Goal: Use online tool/utility: Use online tool/utility

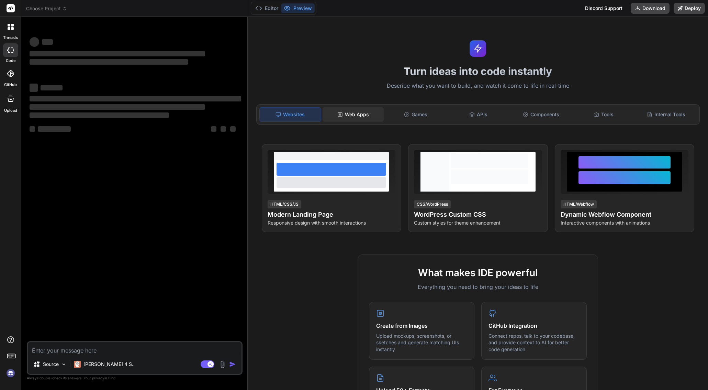
click at [353, 112] on div "Web Apps" at bounding box center [353, 114] width 61 height 14
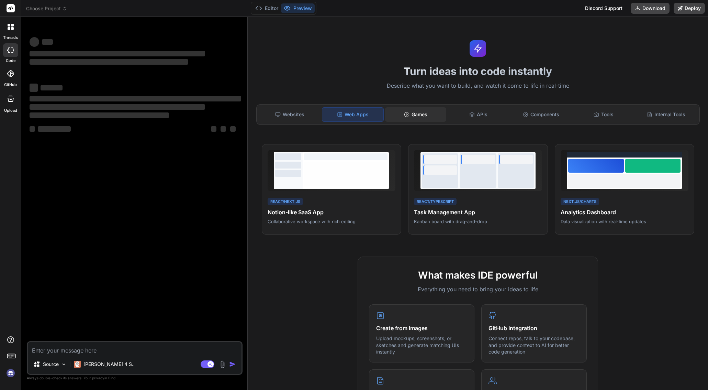
click at [412, 112] on div "Games" at bounding box center [415, 114] width 61 height 14
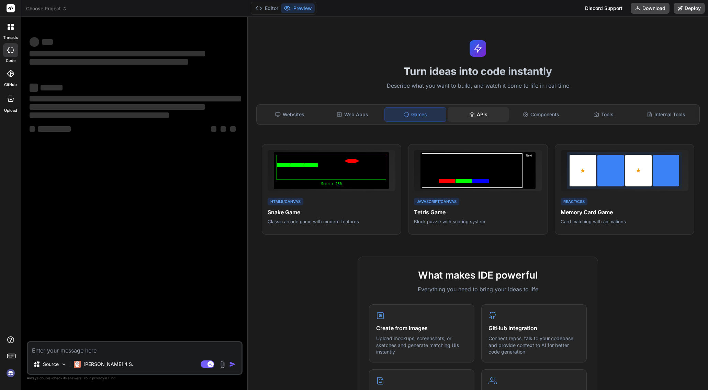
click at [469, 114] on icon at bounding box center [471, 114] width 5 height 5
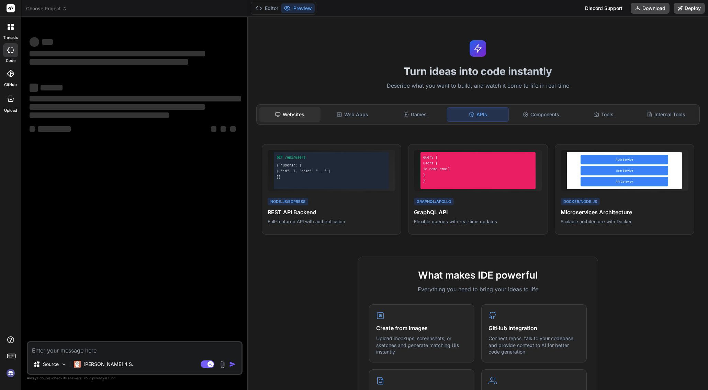
click at [305, 107] on div "Websites" at bounding box center [289, 114] width 61 height 14
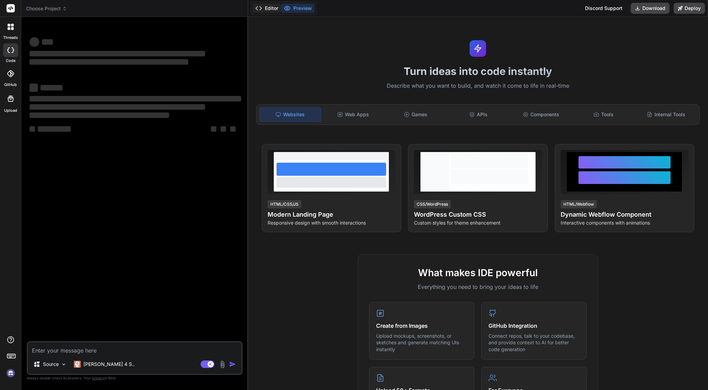
click at [272, 4] on button "Editor" at bounding box center [267, 8] width 29 height 10
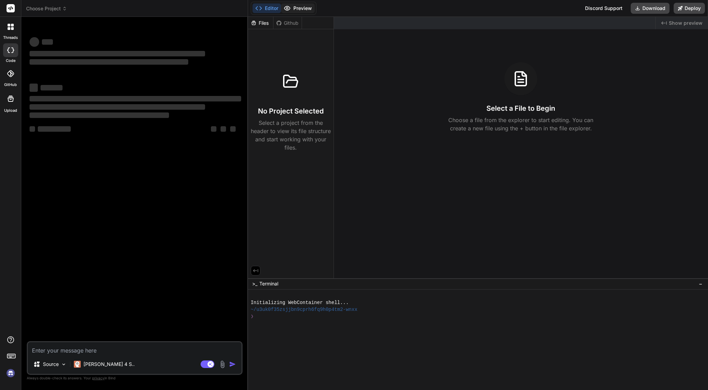
click at [292, 7] on button "Preview" at bounding box center [298, 8] width 34 height 10
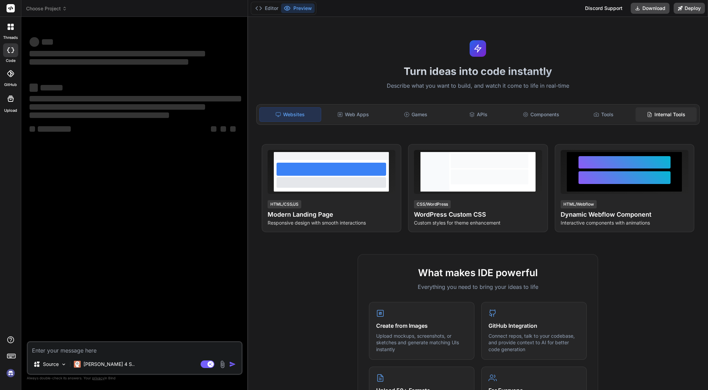
click at [660, 115] on div "Internal Tools" at bounding box center [666, 114] width 61 height 14
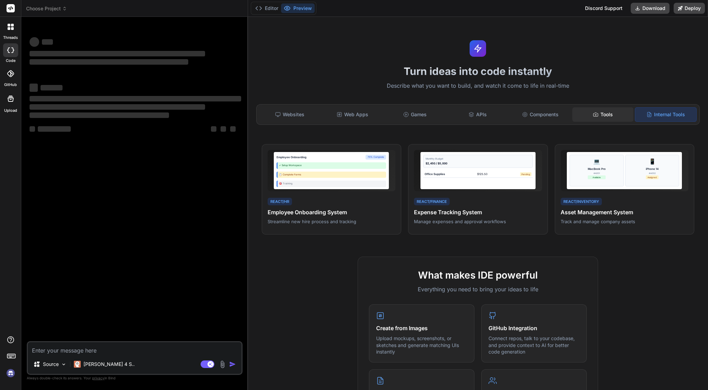
click at [604, 114] on div "Tools" at bounding box center [602, 114] width 61 height 14
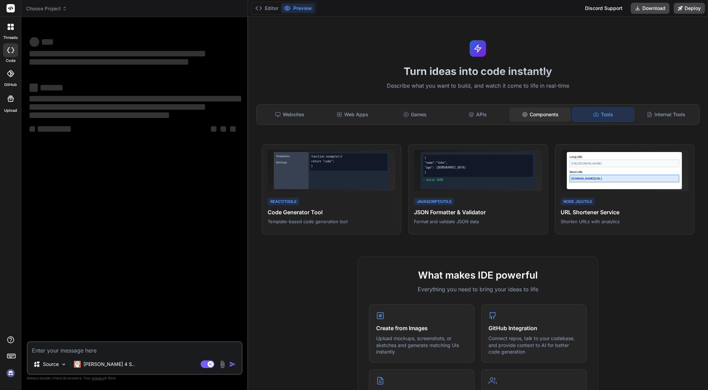
click at [544, 114] on div "Components" at bounding box center [540, 114] width 61 height 14
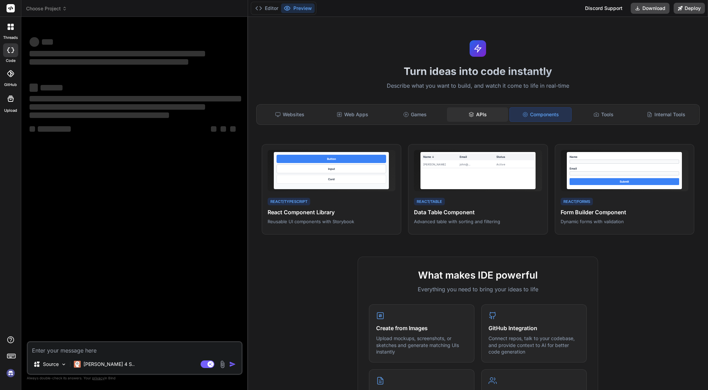
click at [474, 112] on div "APIs" at bounding box center [477, 114] width 61 height 14
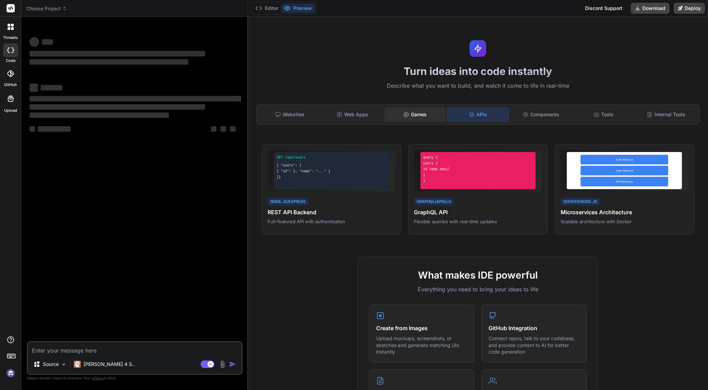
click at [421, 115] on div "Games" at bounding box center [415, 114] width 61 height 14
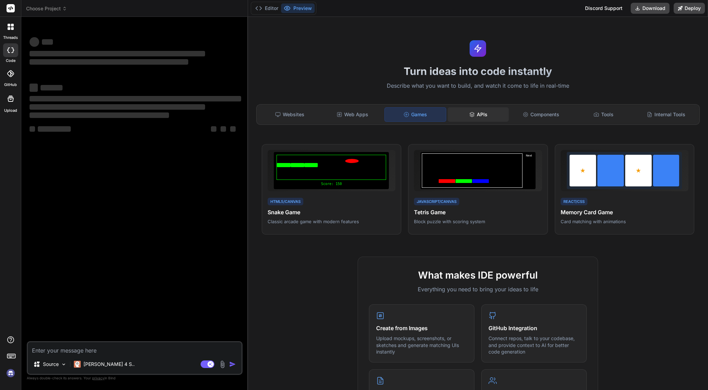
click at [465, 113] on div "APIs" at bounding box center [478, 114] width 61 height 14
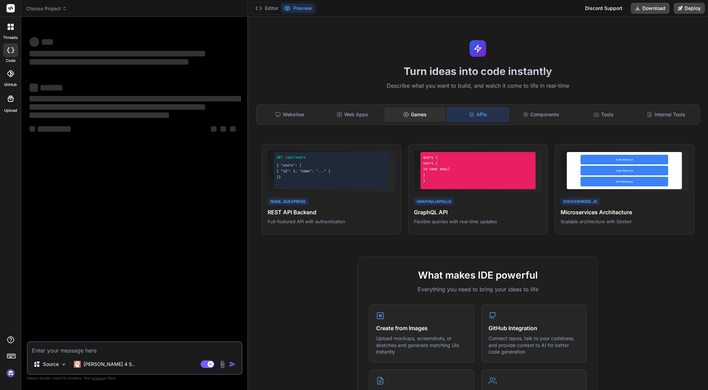
type textarea "x"
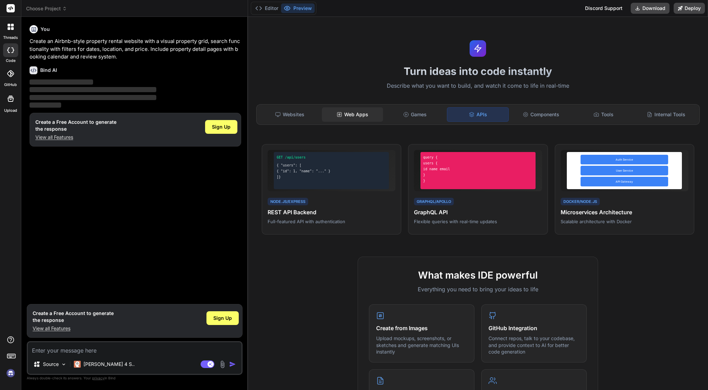
click at [368, 116] on div "Web Apps" at bounding box center [352, 114] width 61 height 14
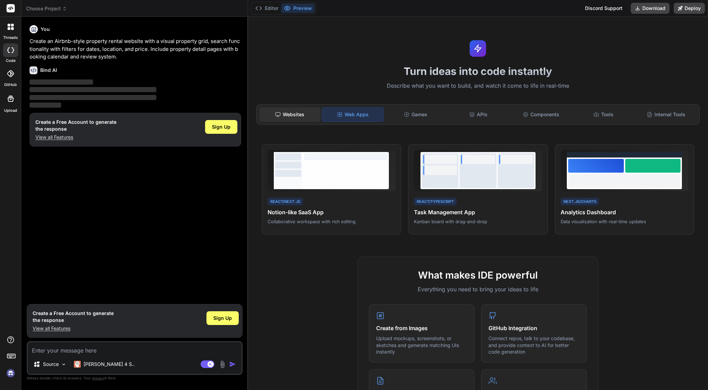
click at [296, 111] on div "Websites" at bounding box center [289, 114] width 61 height 14
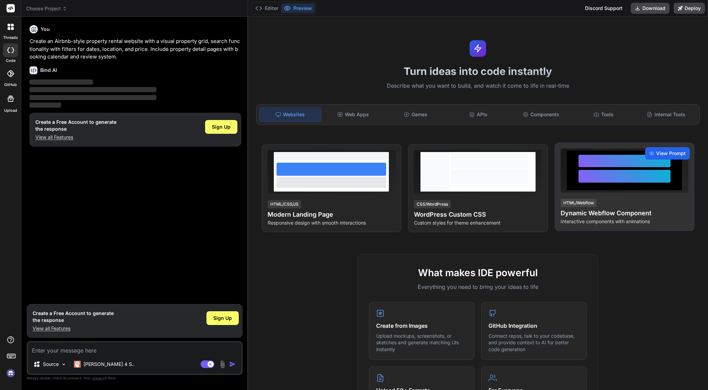
click at [667, 152] on span "View Prompt" at bounding box center [671, 153] width 30 height 7
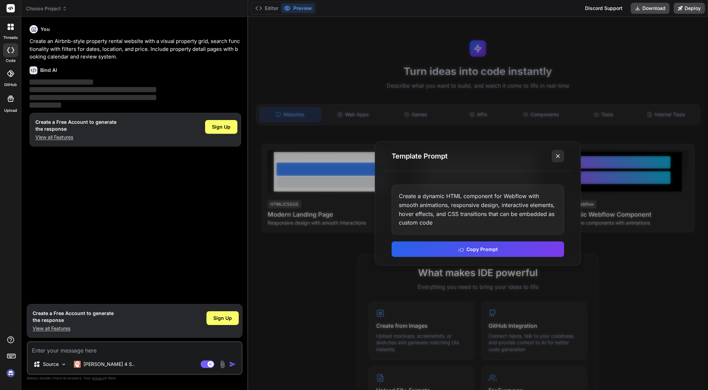
click at [559, 155] on line at bounding box center [557, 155] width 3 height 3
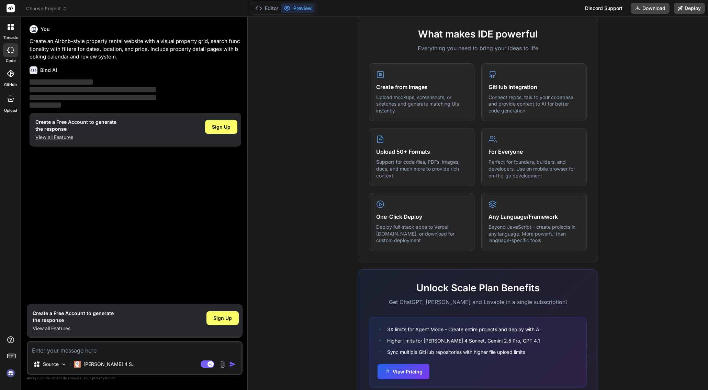
scroll to position [266, 0]
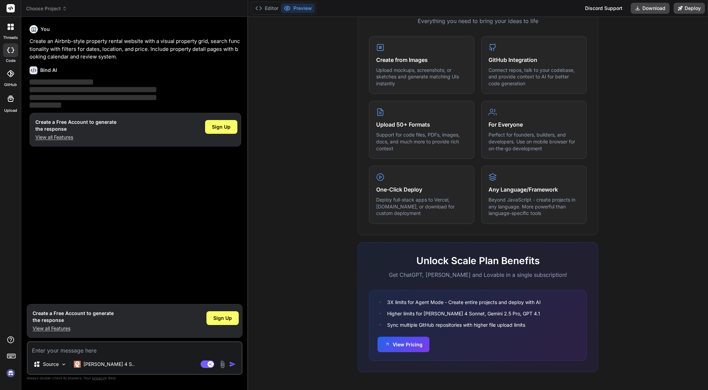
click at [12, 10] on rect at bounding box center [11, 8] width 8 height 8
